Goal: Information Seeking & Learning: Learn about a topic

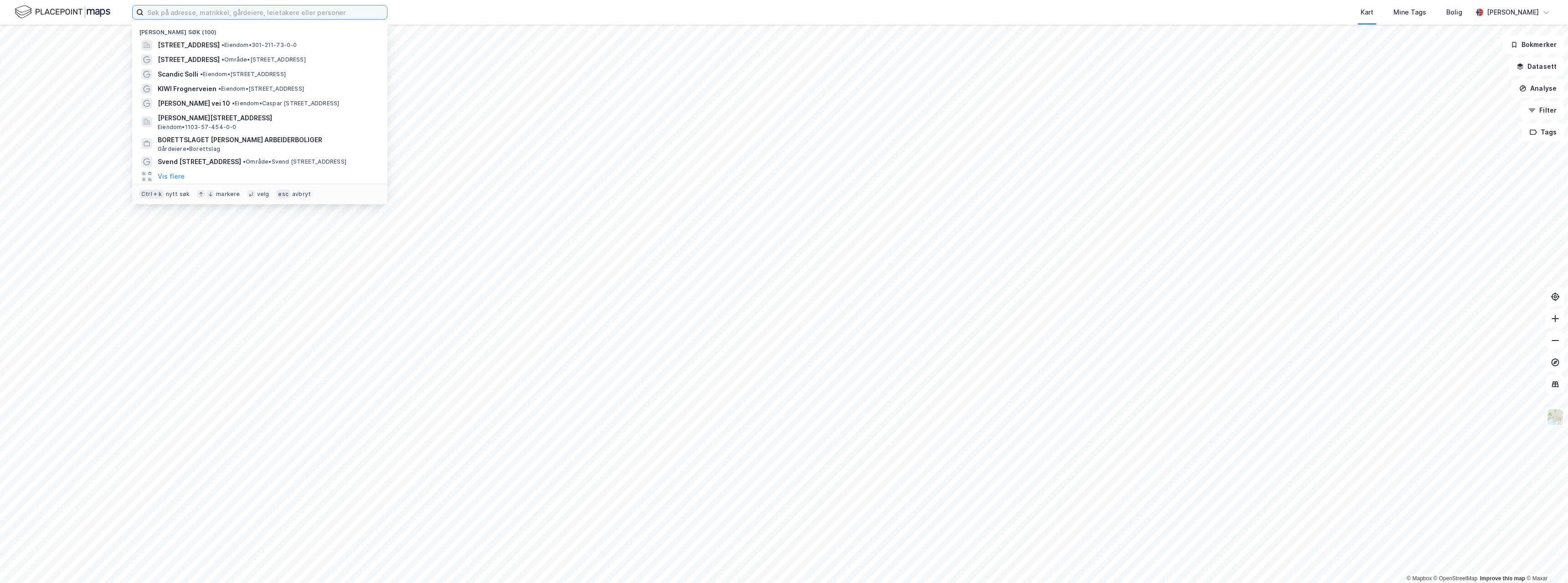
click at [260, 8] on input at bounding box center [265, 12] width 244 height 13
click at [224, 101] on div "[PERSON_NAME] vei 10 • Eiendom • [PERSON_NAME][STREET_ADDRESS]" at bounding box center [267, 103] width 220 height 11
click at [253, 17] on input at bounding box center [265, 12] width 244 height 13
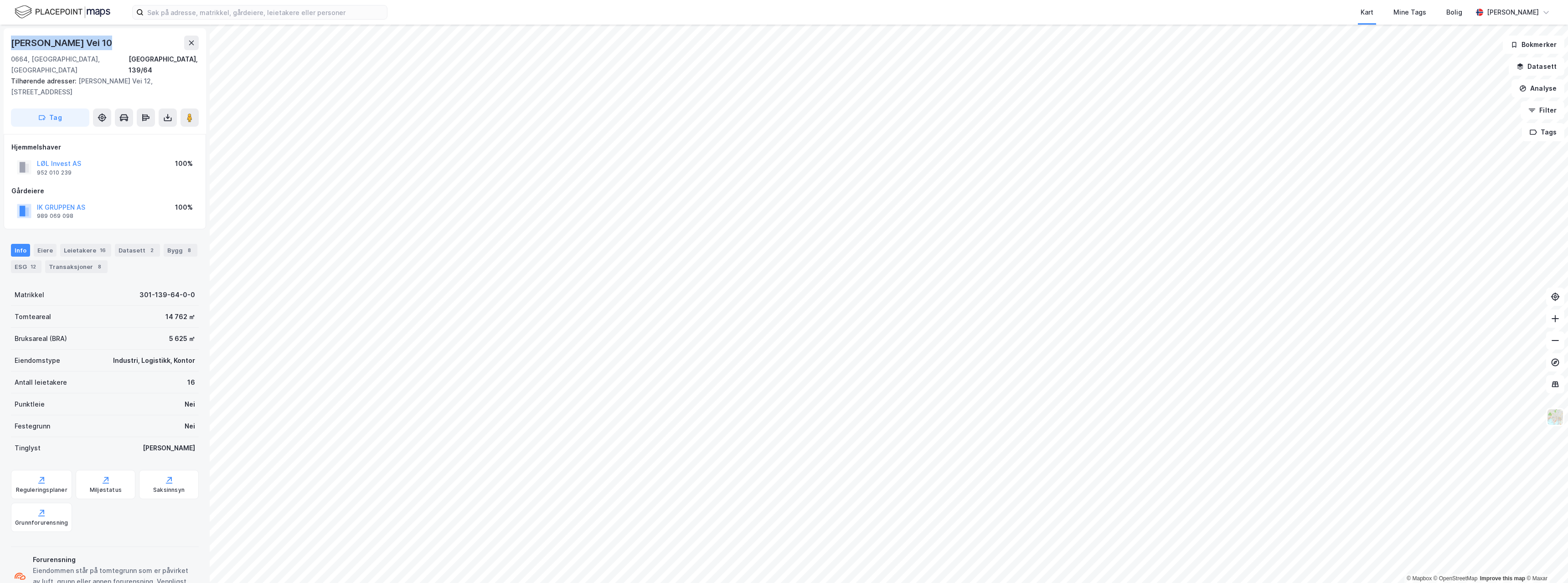
drag, startPoint x: 89, startPoint y: 41, endPoint x: 0, endPoint y: 40, distance: 89.0
click at [0, 40] on div "Caspar [STREET_ADDRESS], 139/64 Tilhørende adresser: [PERSON_NAME] Vei 12, [STR…" at bounding box center [104, 303] width 210 height 559
copy div "[PERSON_NAME] Vei 10"
click at [193, 43] on icon at bounding box center [192, 43] width 7 height 7
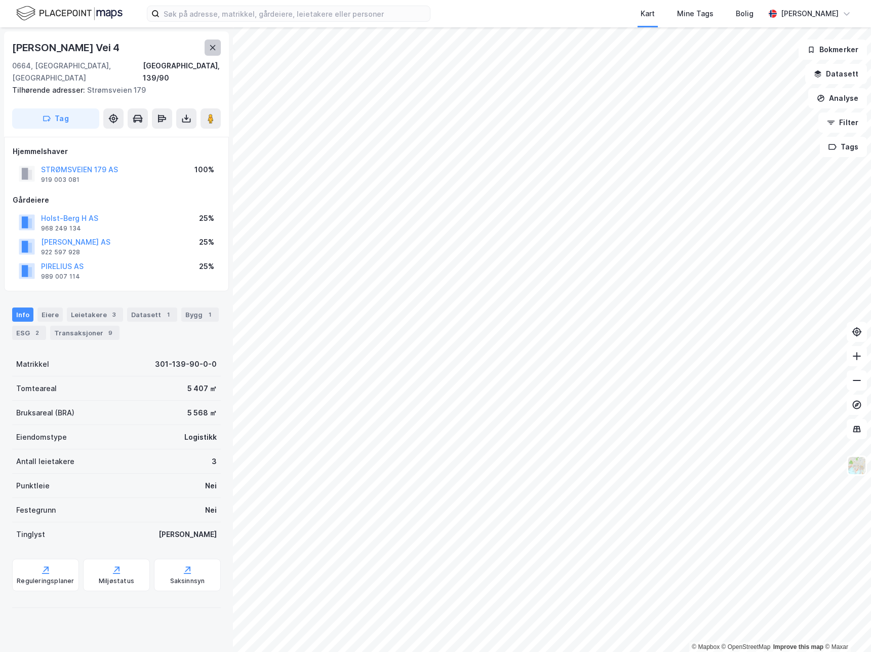
click at [209, 46] on icon at bounding box center [213, 48] width 8 height 8
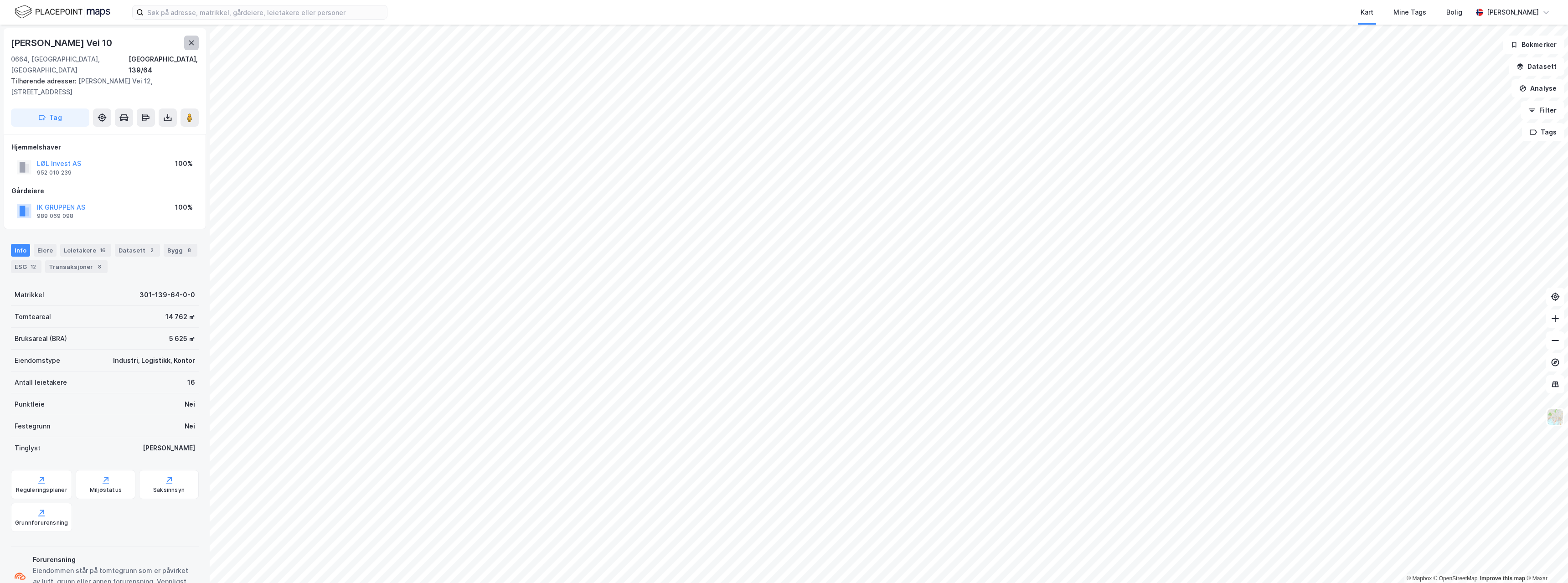
click at [192, 43] on icon at bounding box center [192, 42] width 5 height 4
